Goal: Browse casually

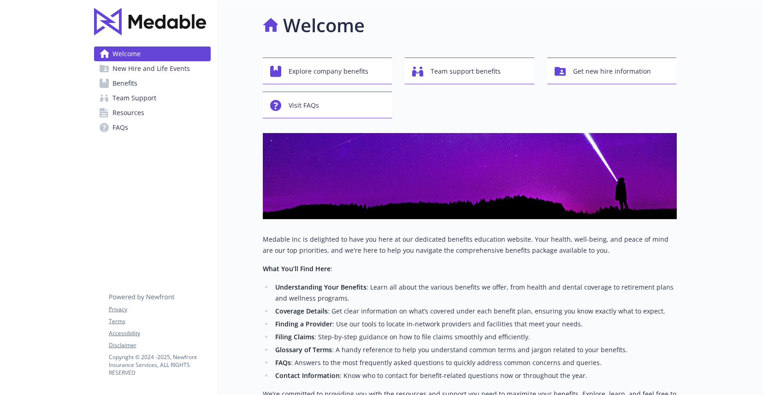
click at [171, 25] on img at bounding box center [150, 22] width 112 height 28
